Goal: Task Accomplishment & Management: Manage account settings

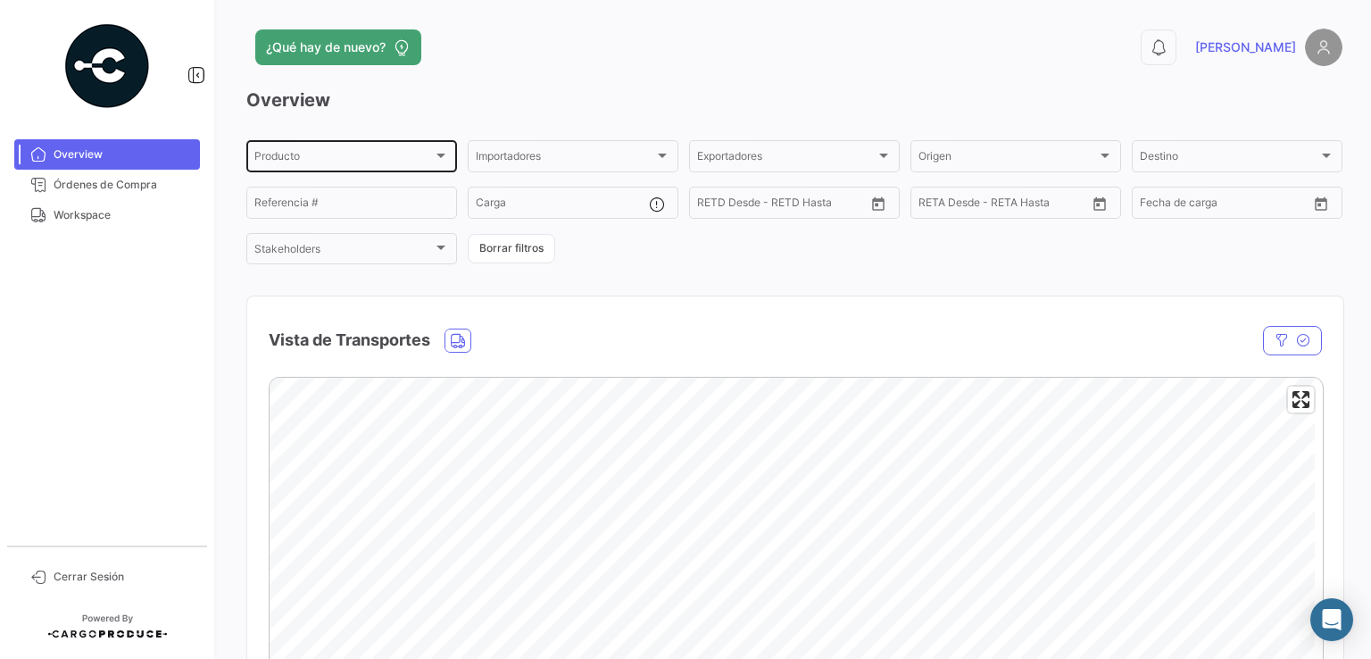
click at [818, 244] on div "Producto Producto Importadores Importadores Exportadores Exportadores Origen Or…" at bounding box center [794, 201] width 1096 height 129
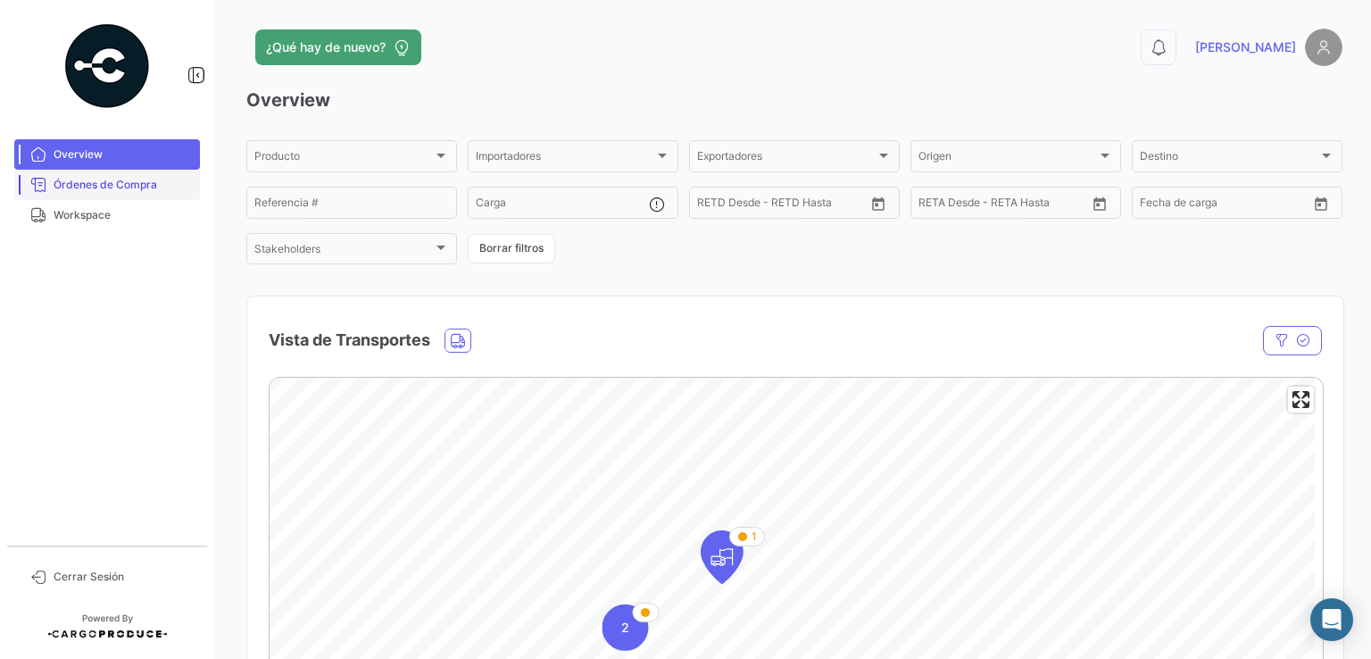
click at [103, 197] on link "Órdenes de Compra" at bounding box center [107, 185] width 186 height 30
click at [103, 192] on span "Órdenes de Compra" at bounding box center [123, 185] width 139 height 16
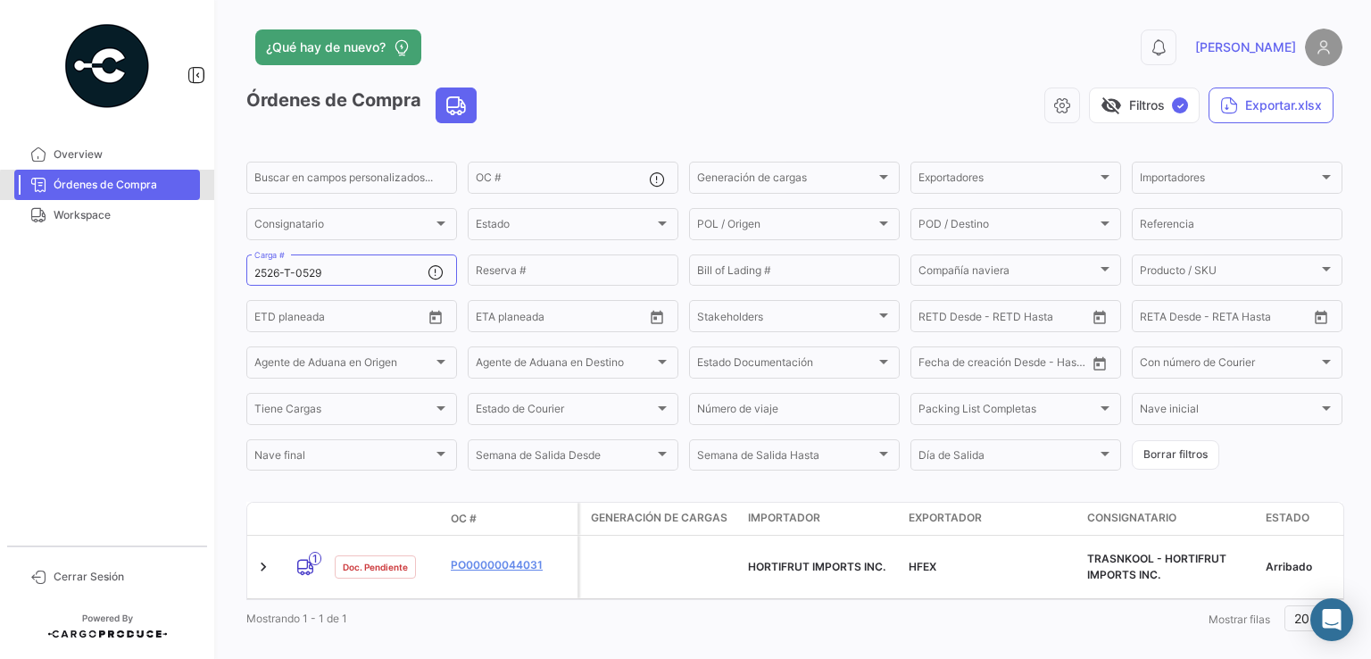
click at [120, 187] on span "Órdenes de Compra" at bounding box center [123, 185] width 139 height 16
drag, startPoint x: 346, startPoint y: 279, endPoint x: 175, endPoint y: 279, distance: 171.4
click at [175, 279] on mat-sidenav-container "Overview Órdenes de Compra Workspace Cerrar Sesión ¿Qué hay de nuevo? 0 [PERSON…" at bounding box center [685, 329] width 1371 height 659
paste input "36"
type input "2526-T-0536"
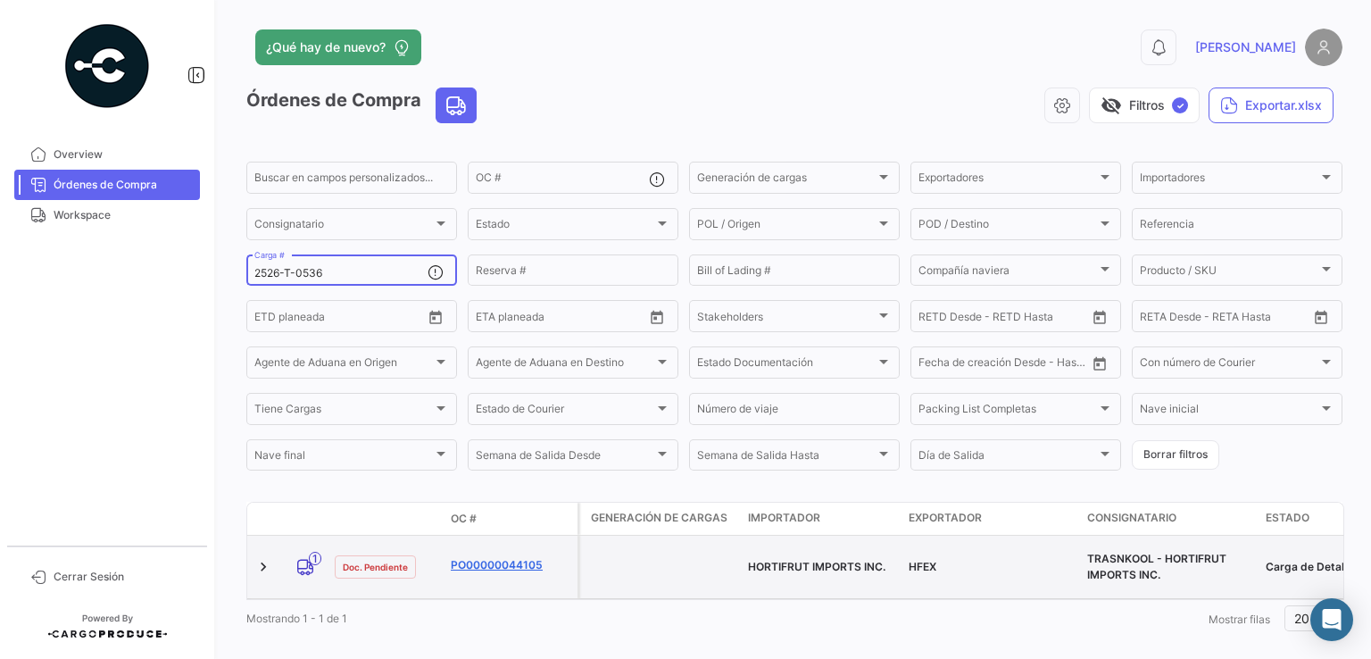
click at [532, 563] on link "PO00000044105" at bounding box center [511, 565] width 120 height 16
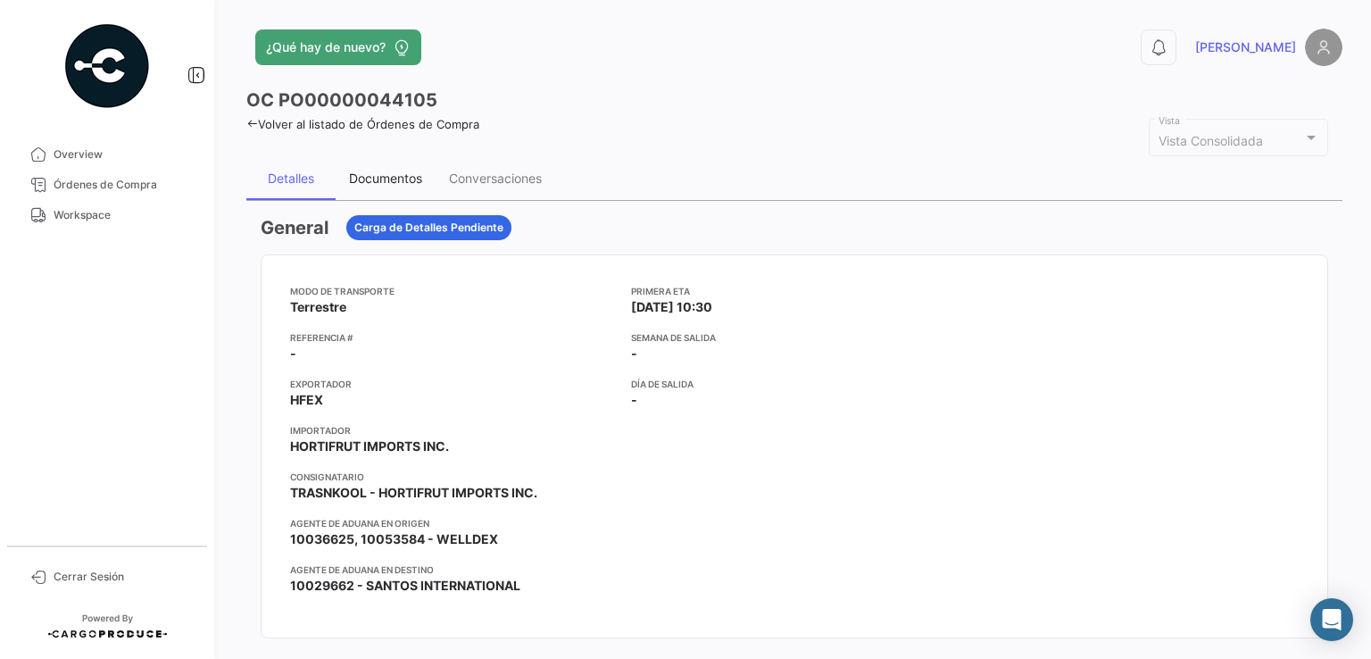
click at [377, 167] on div "Documentos" at bounding box center [386, 178] width 100 height 43
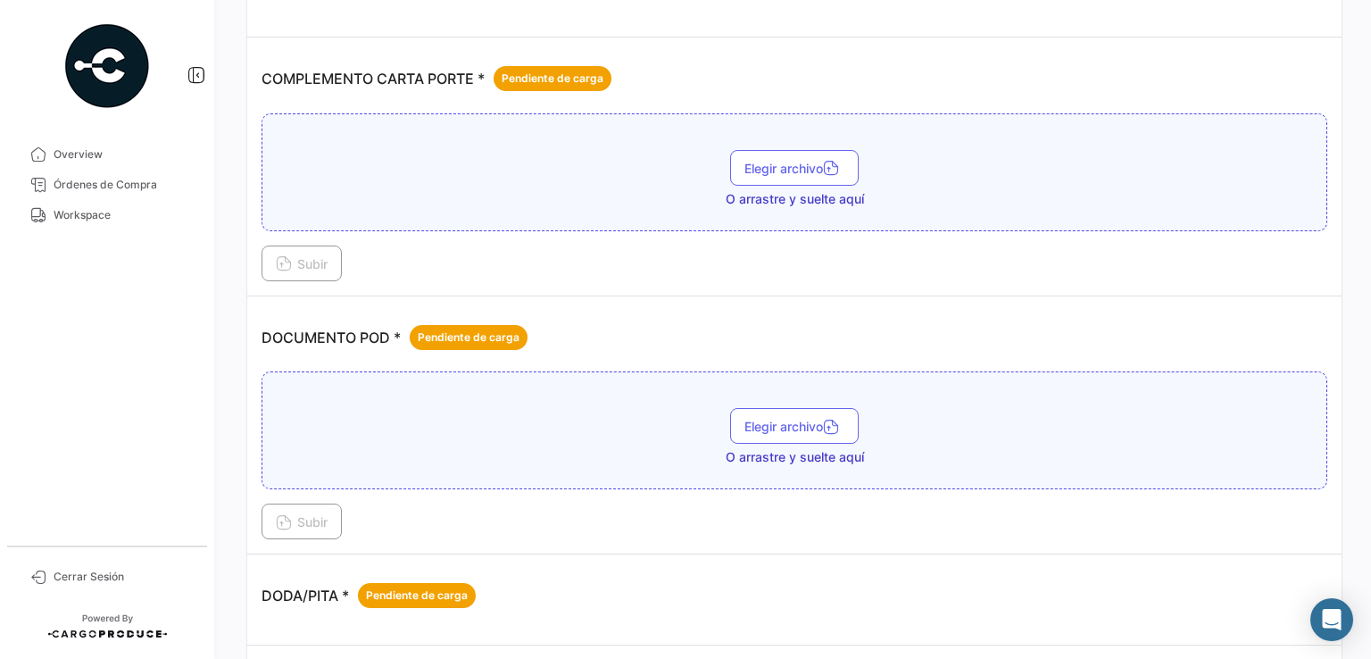
scroll to position [536, 0]
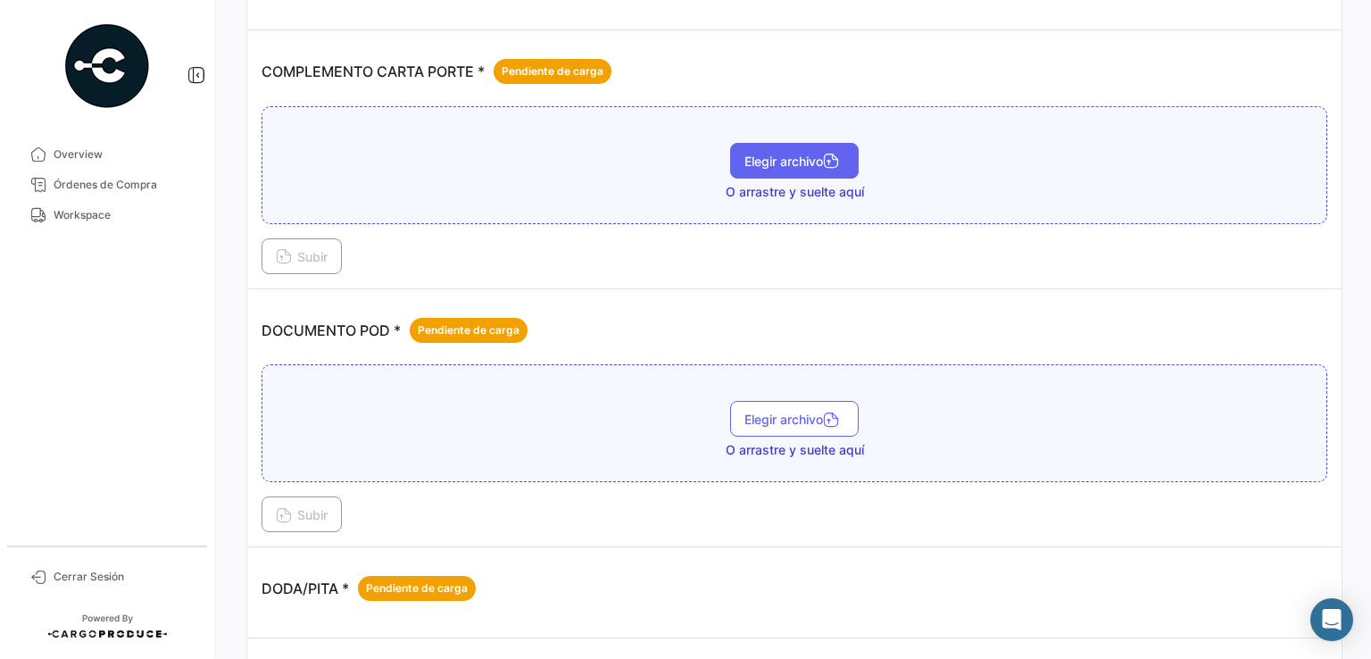
click at [792, 158] on span "Elegir archivo" at bounding box center [794, 161] width 100 height 15
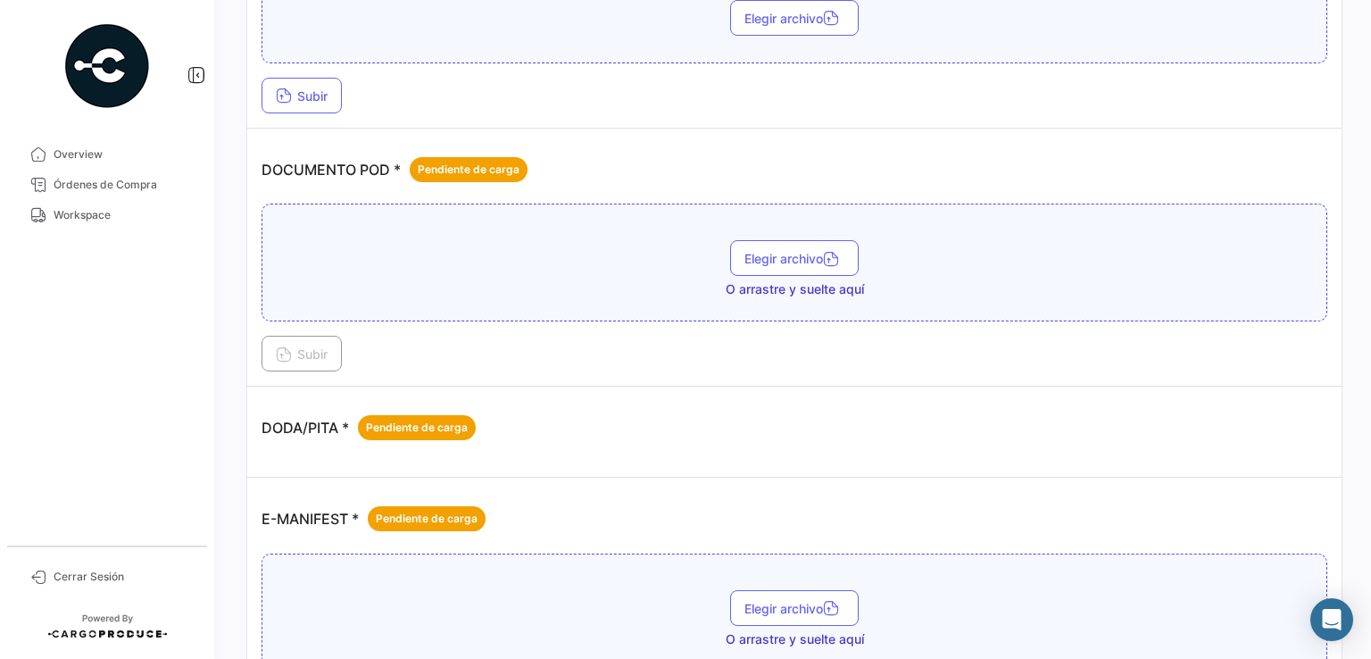
scroll to position [518, 0]
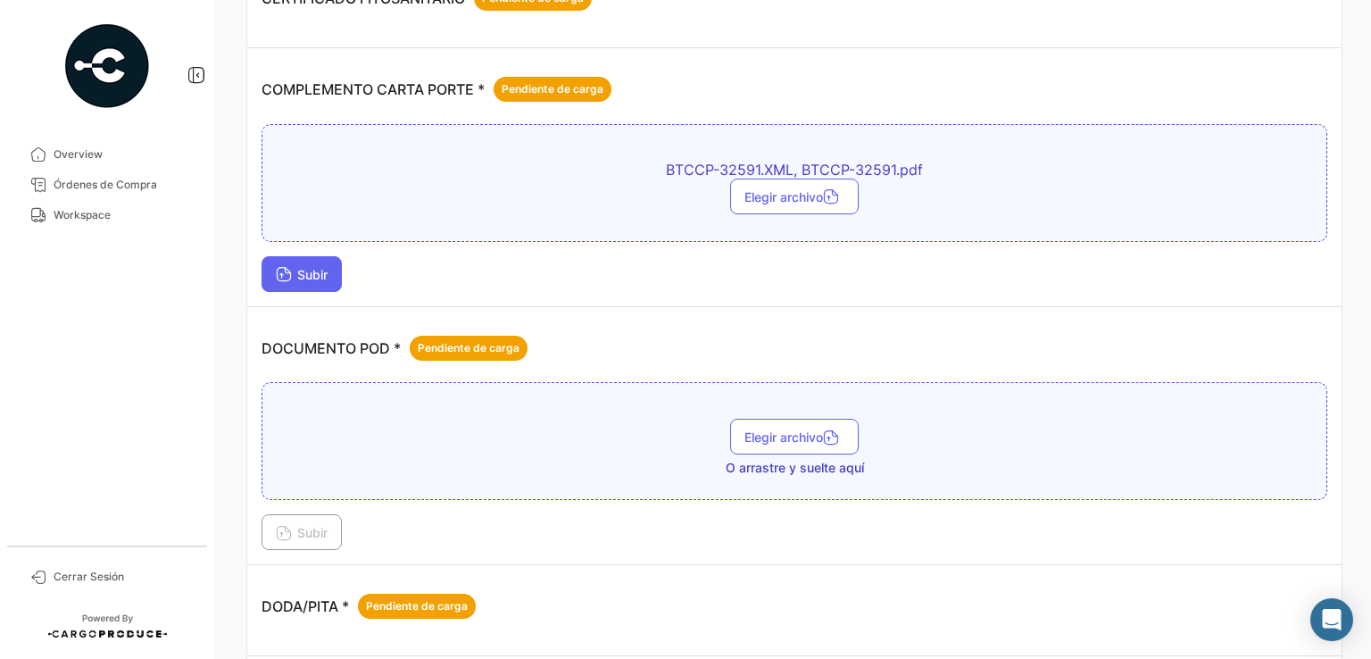
click at [319, 271] on span "Subir" at bounding box center [302, 274] width 52 height 15
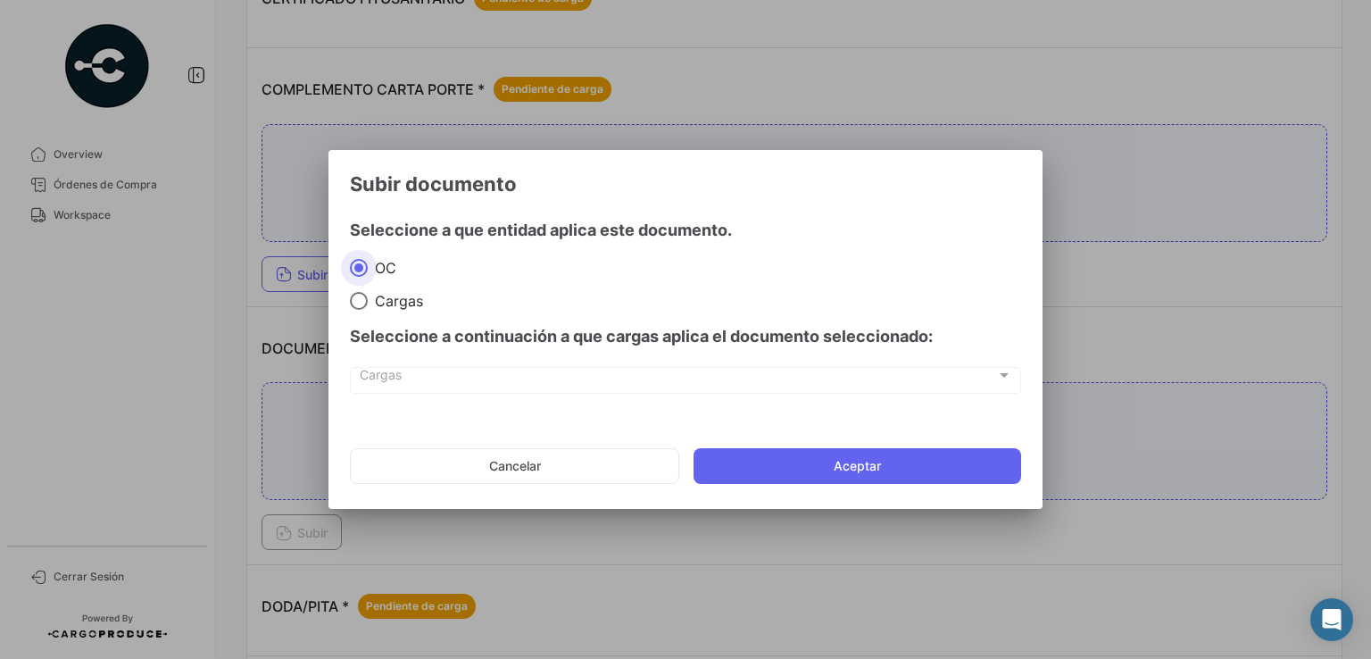
click at [387, 305] on span "Cargas" at bounding box center [395, 301] width 55 height 18
click at [368, 305] on input "Cargas" at bounding box center [359, 301] width 18 height 18
radio input "true"
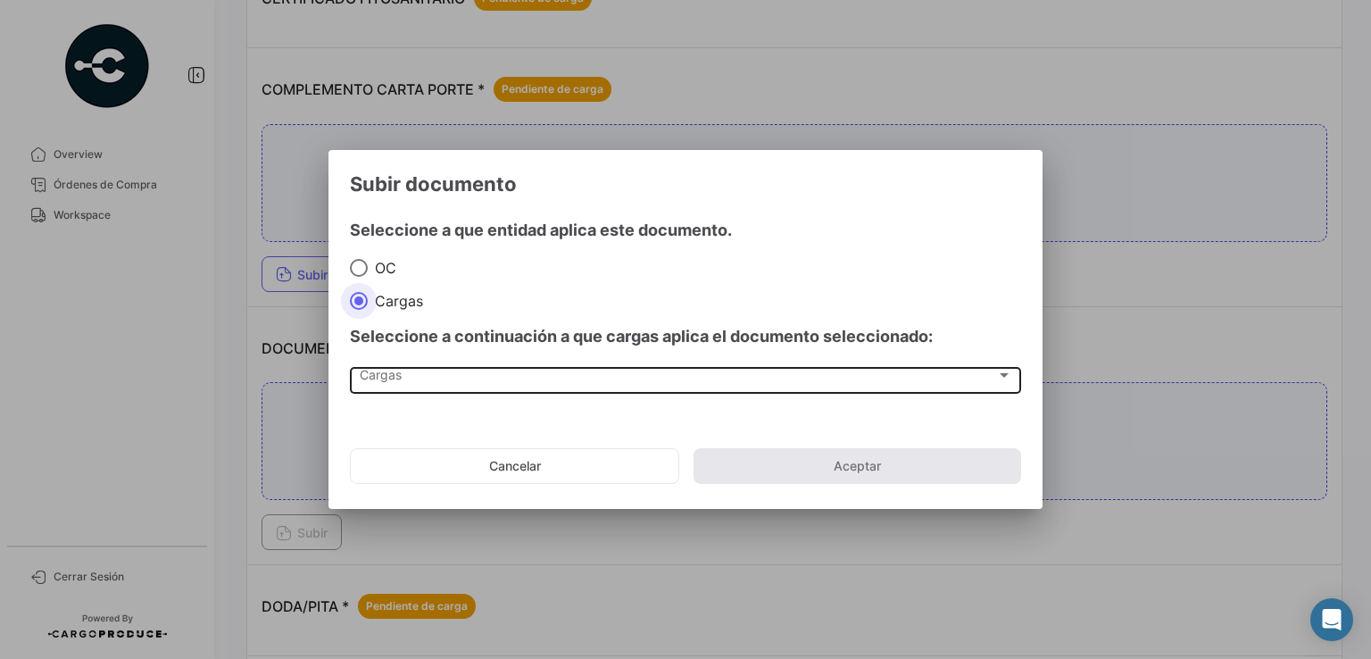
click at [430, 381] on div "Cargas" at bounding box center [678, 378] width 636 height 15
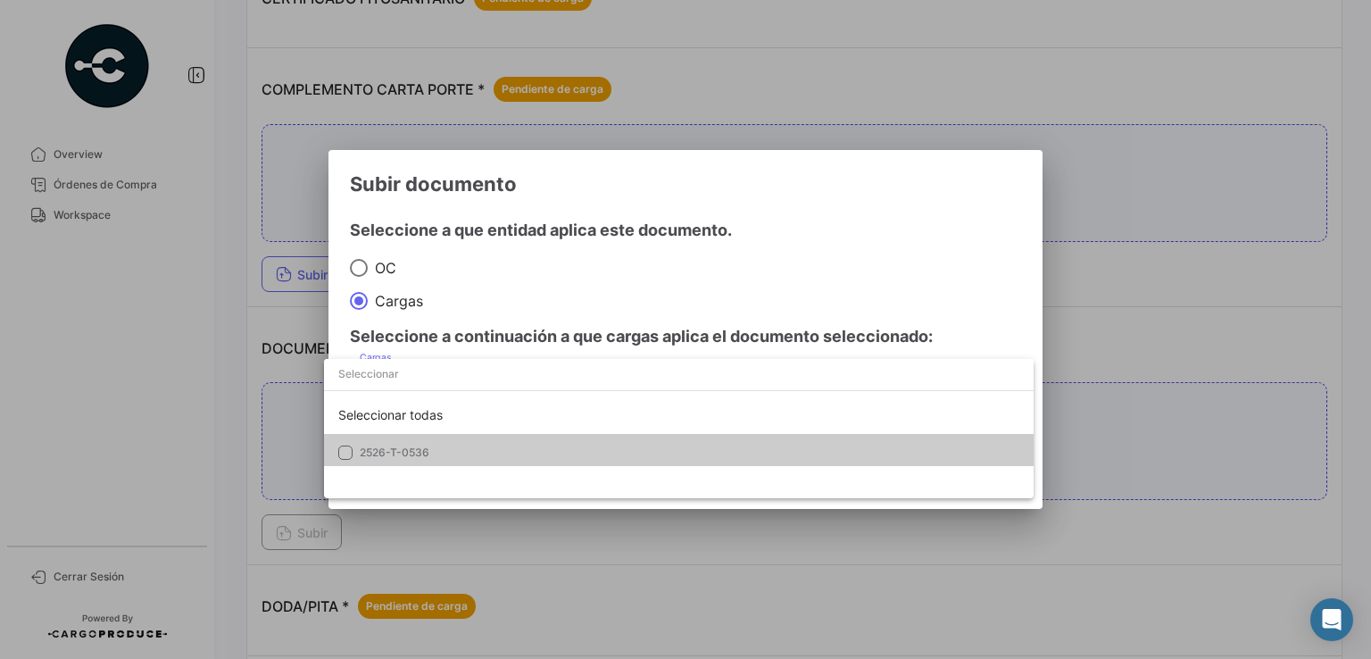
click at [423, 458] on span "2526-T-0536" at bounding box center [395, 451] width 70 height 13
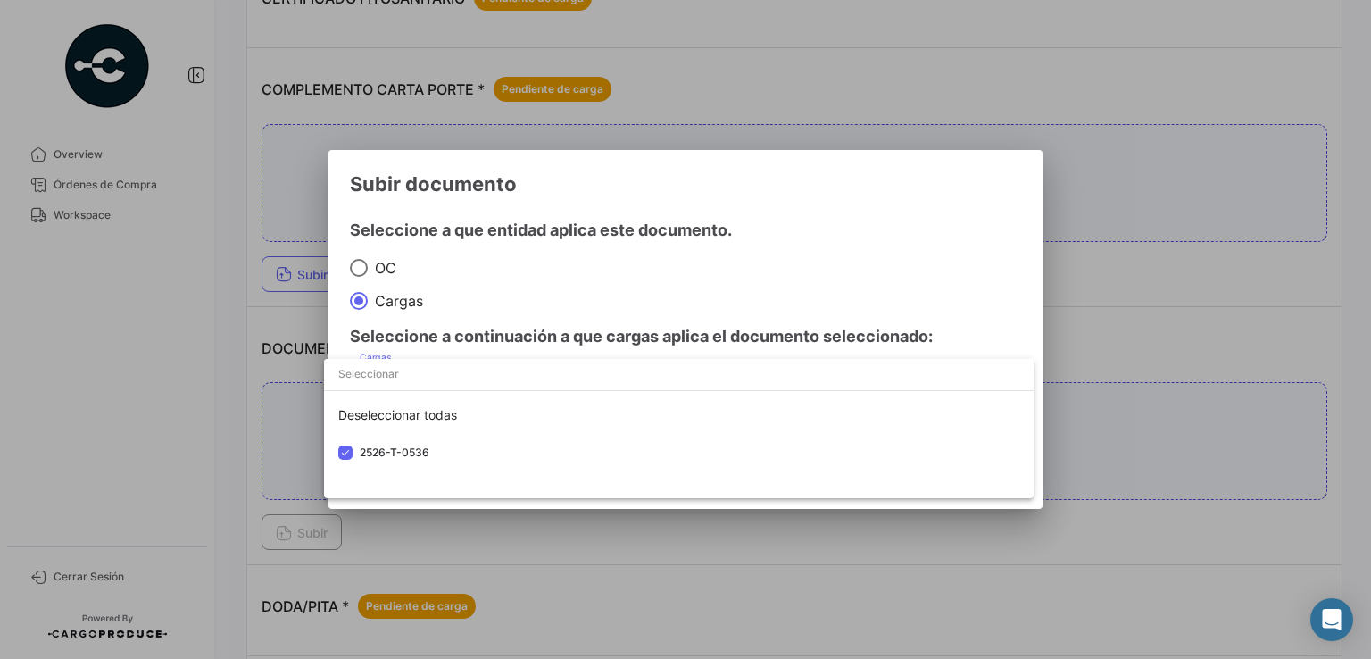
click at [743, 529] on div at bounding box center [685, 329] width 1371 height 659
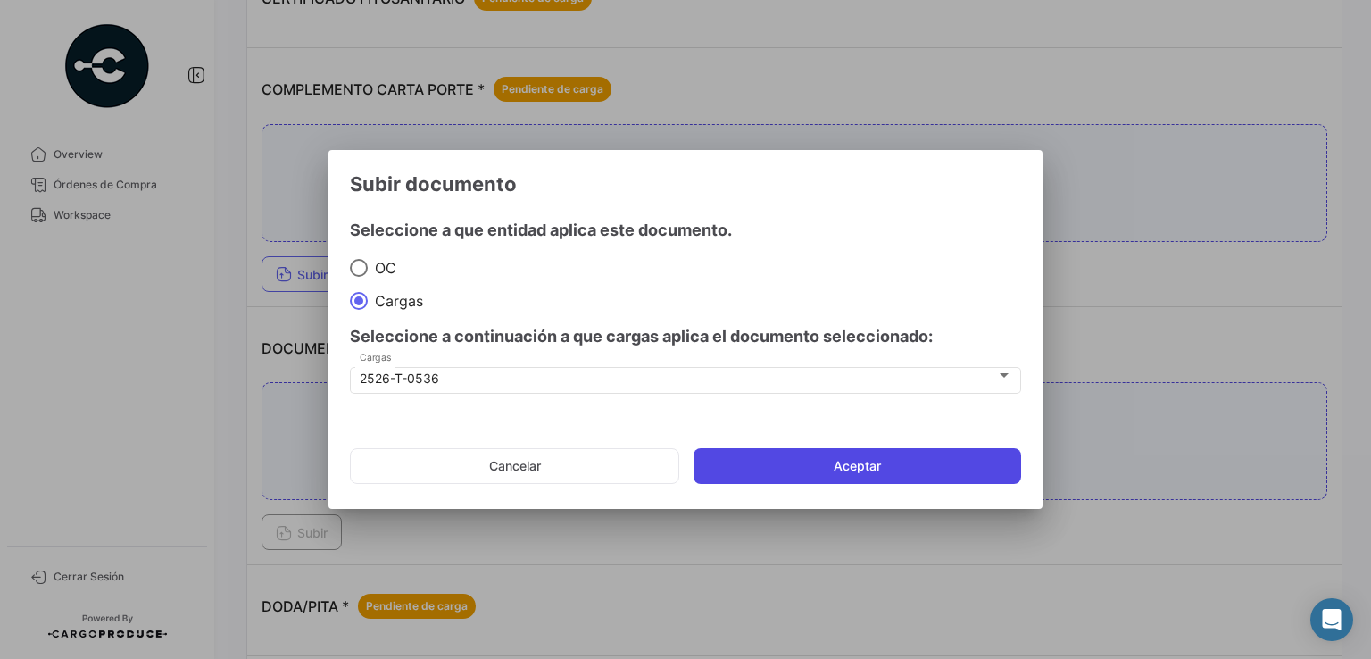
click at [792, 465] on button "Aceptar" at bounding box center [858, 466] width 328 height 36
